Goal: Task Accomplishment & Management: Manage account settings

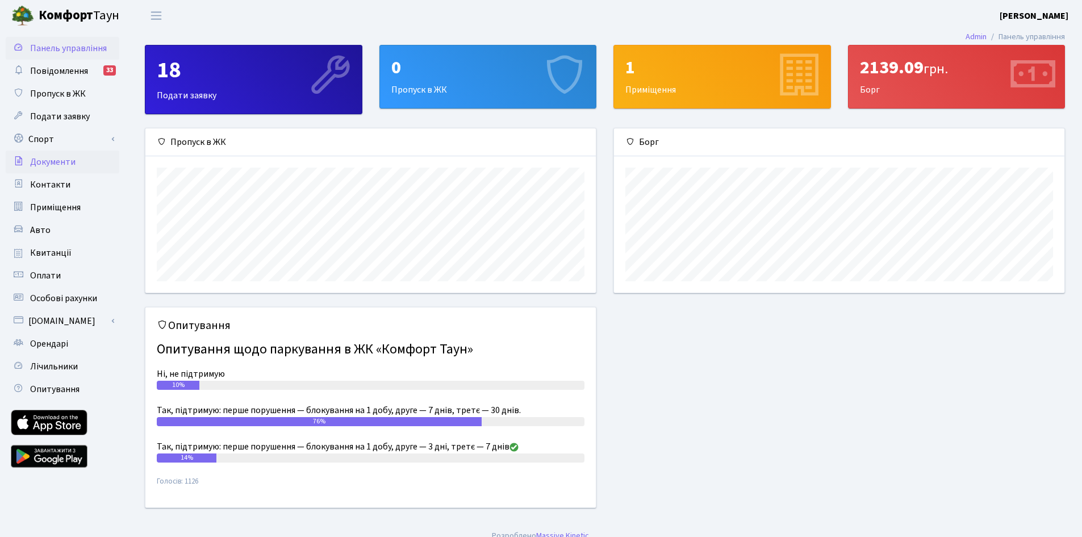
scroll to position [164, 450]
click at [77, 148] on link "Спорт" at bounding box center [63, 139] width 114 height 23
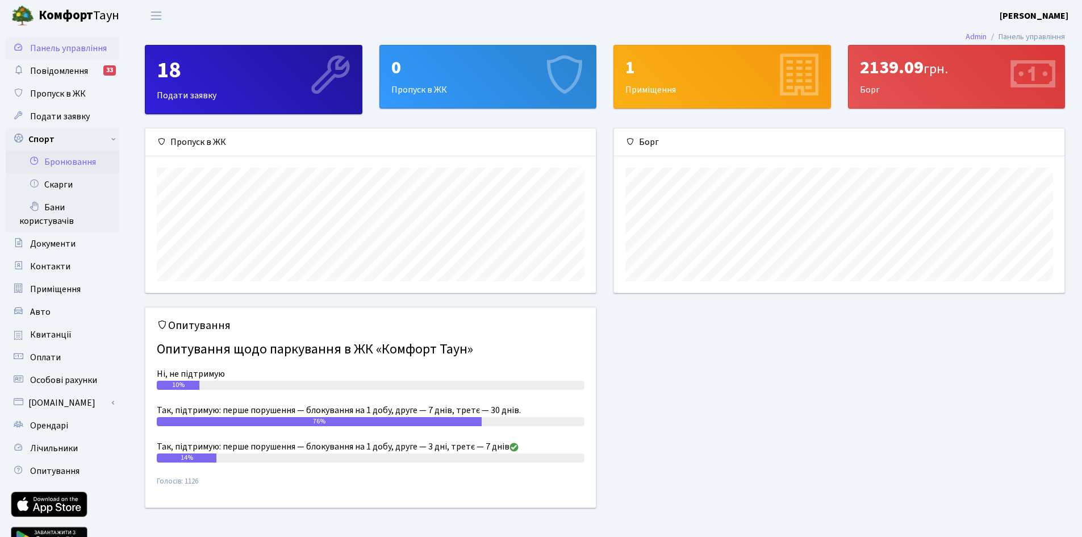
click at [75, 161] on link "Бронювання" at bounding box center [63, 162] width 114 height 23
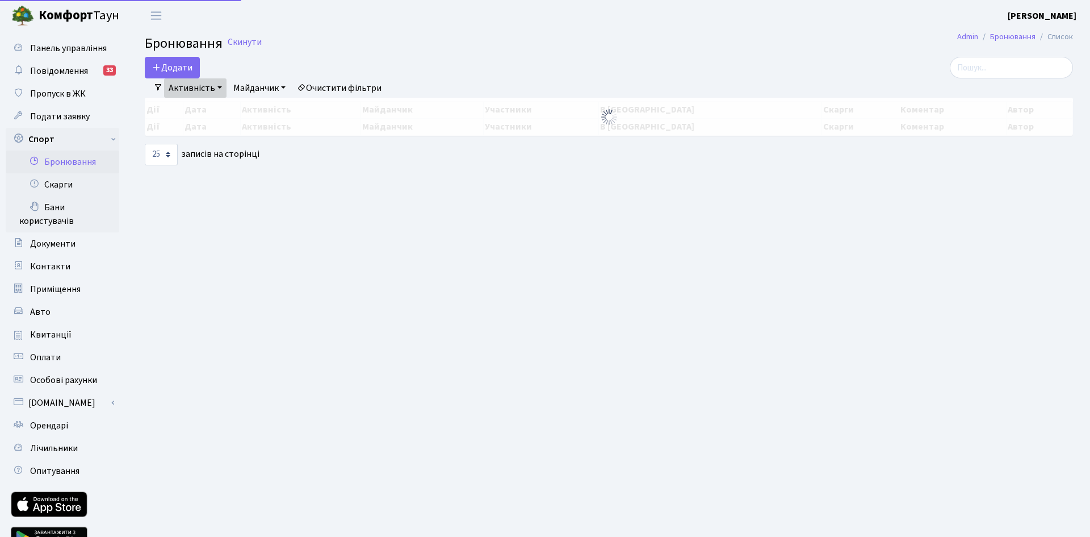
select select "25"
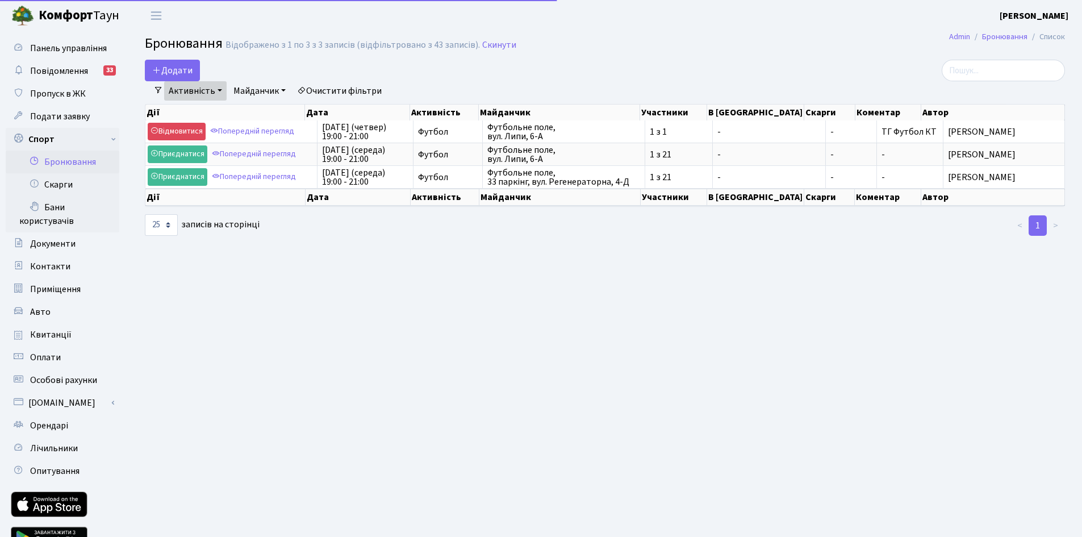
select select "25"
click at [171, 300] on main "Admin Бронювання Список Бронювання Відображено з 1 по 3 з 3 записів (відфільтро…" at bounding box center [605, 297] width 954 height 533
